Goal: Task Accomplishment & Management: Manage account settings

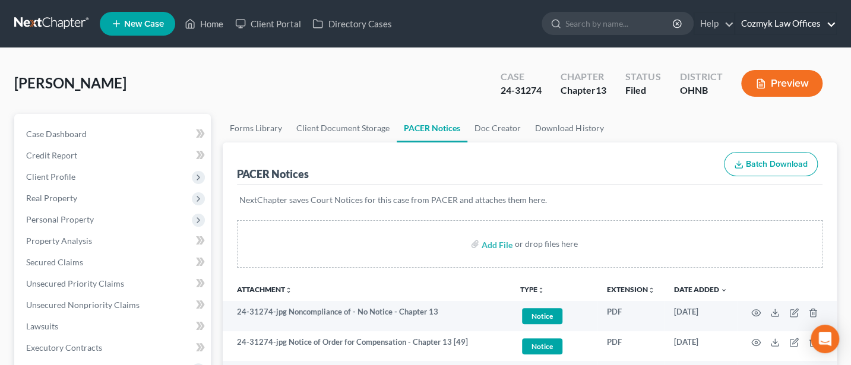
click at [811, 24] on link "Cozmyk Law Offices" at bounding box center [785, 23] width 101 height 21
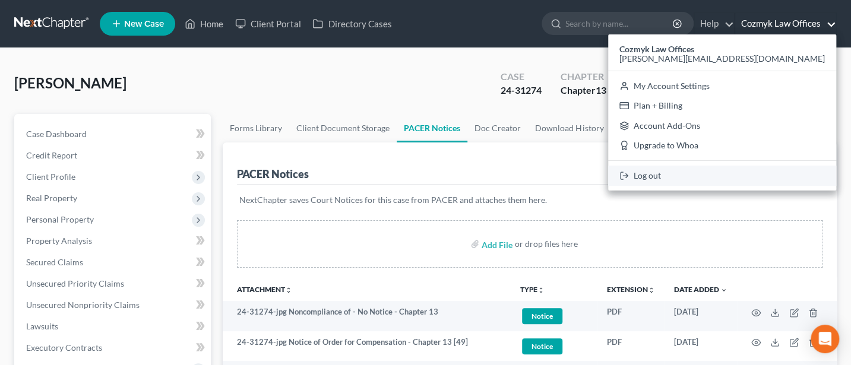
click at [764, 179] on link "Log out" at bounding box center [722, 176] width 228 height 20
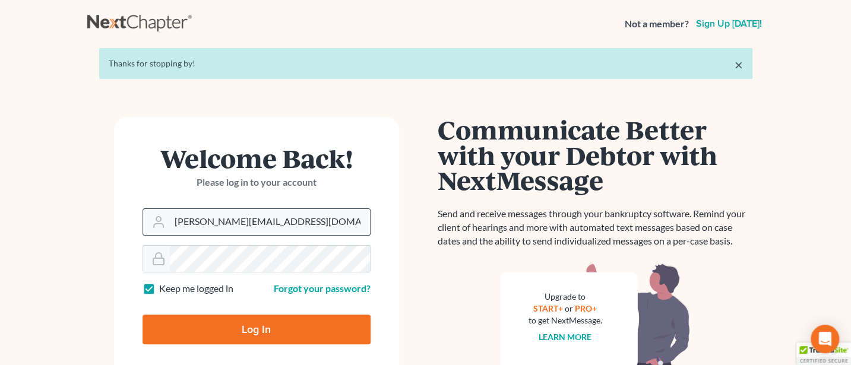
click at [297, 224] on input "Jann@cozmyklaw.com" at bounding box center [270, 222] width 200 height 26
type input "Jann@jwashingtonlaw.com"
click at [258, 324] on input "Log In" at bounding box center [256, 330] width 228 height 30
type input "Thinking..."
